Goal: Transaction & Acquisition: Purchase product/service

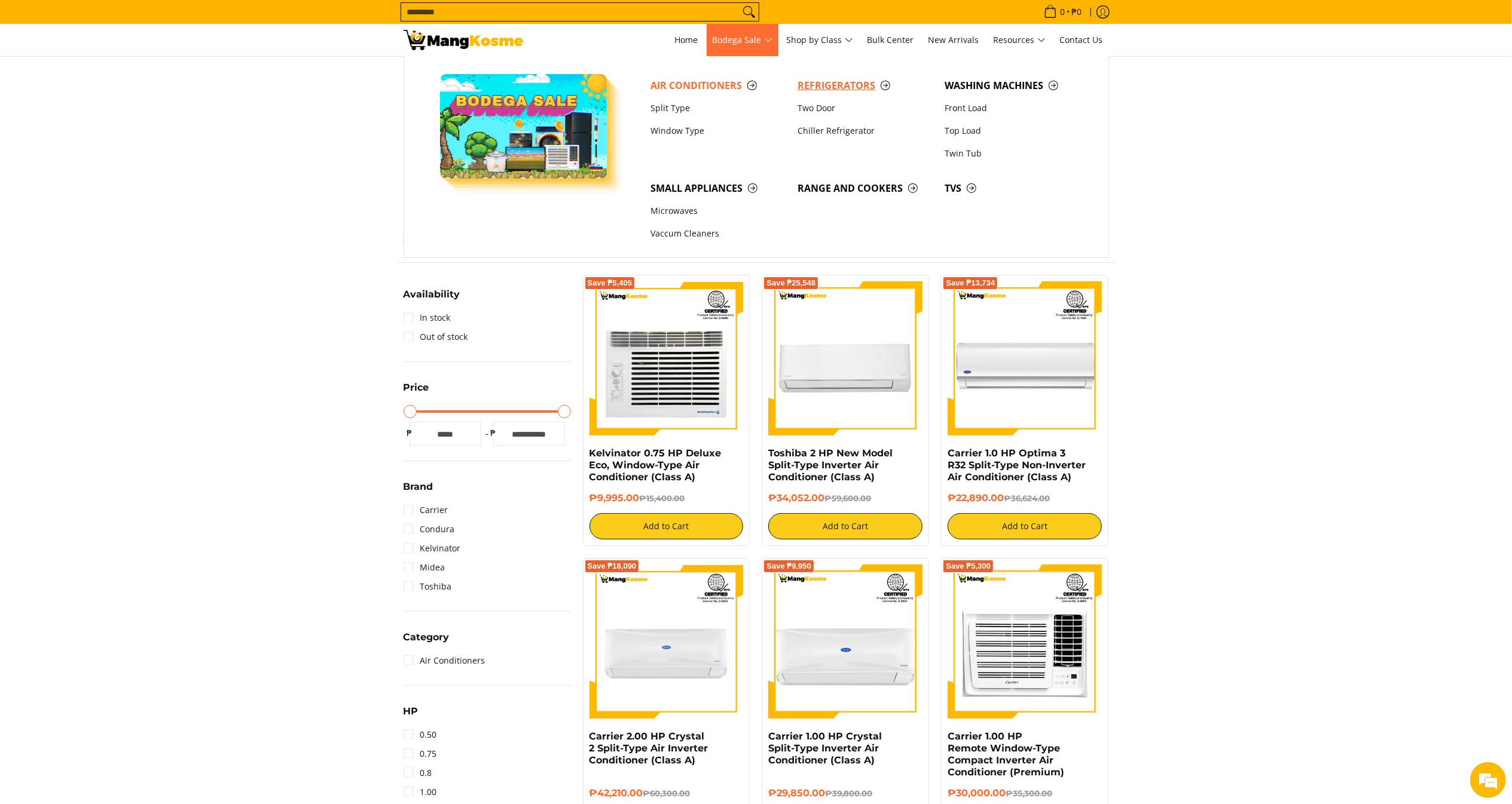
click at [834, 88] on span "Refrigerators" at bounding box center [865, 86] width 135 height 15
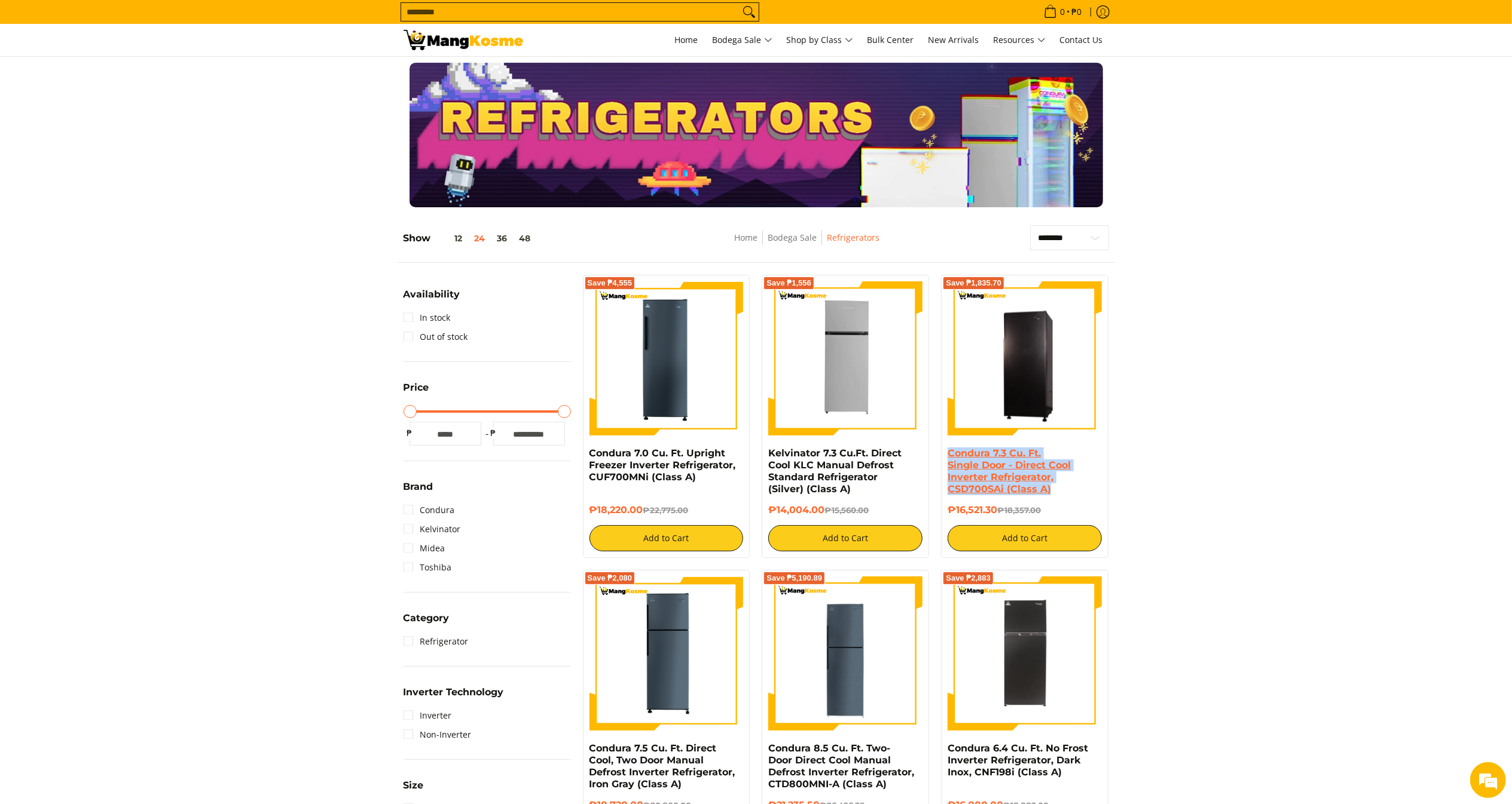
drag, startPoint x: 1068, startPoint y: 490, endPoint x: 948, endPoint y: 454, distance: 125.3
click at [948, 454] on h4 "Condura 7.3 Cu. Ft. Single Door - Direct Cool Inverter Refrigerator, CSD700SAi …" at bounding box center [1025, 471] width 154 height 48
copy link "Condura 7.3 Cu. Ft. Single Door - Direct Cool Inverter Refrigerator, CSD700SAi …"
copy h6 "₱16,521.30"
drag, startPoint x: 997, startPoint y: 515, endPoint x: 940, endPoint y: 525, distance: 57.9
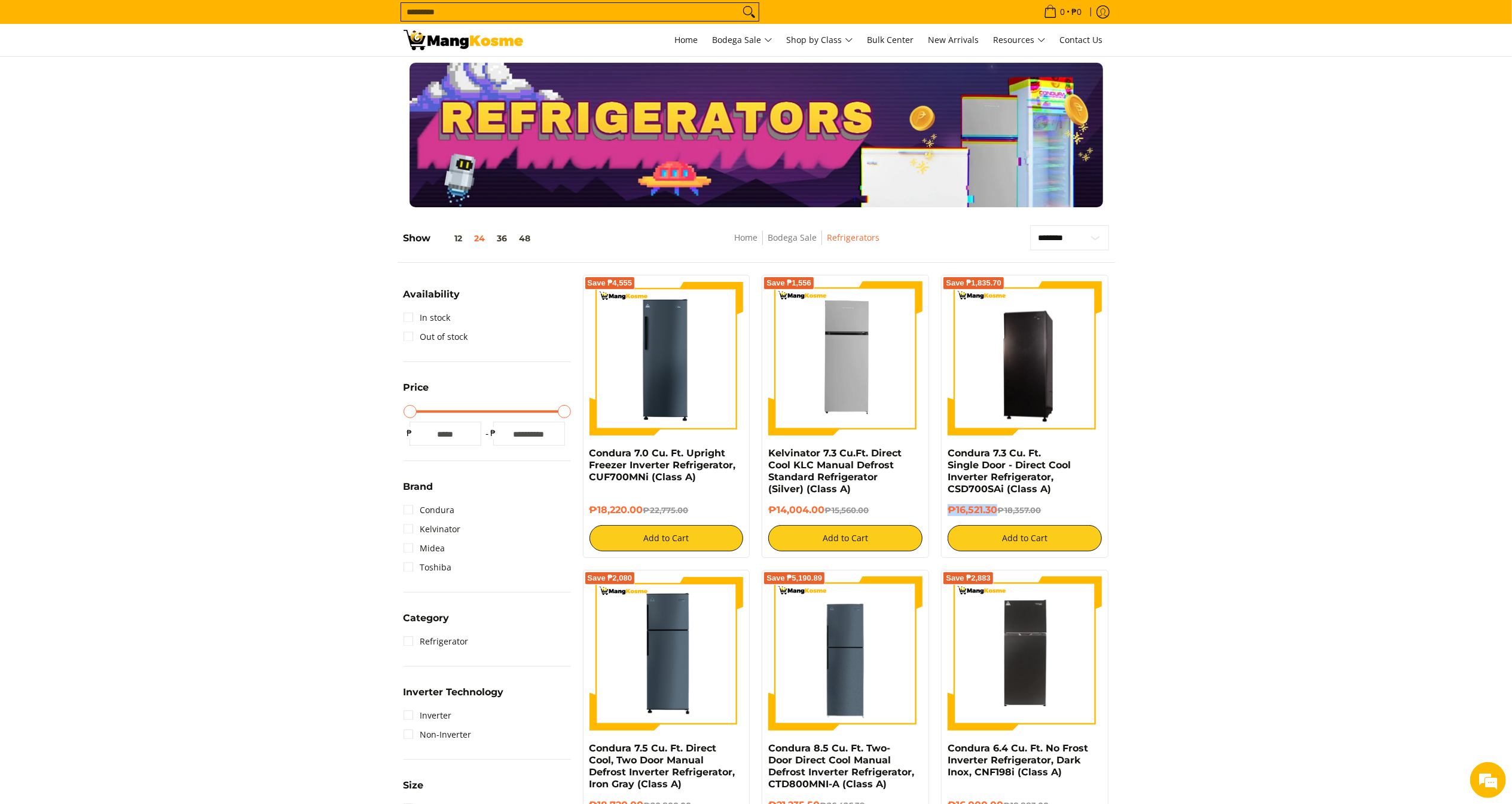
click at [940, 525] on div "Save ₱1,835.70 Condura 7.3 Cu. Ft. Single Door - Direct Cool Inverter Refrigera…" at bounding box center [1024, 417] width 179 height 284
